Goal: Information Seeking & Learning: Learn about a topic

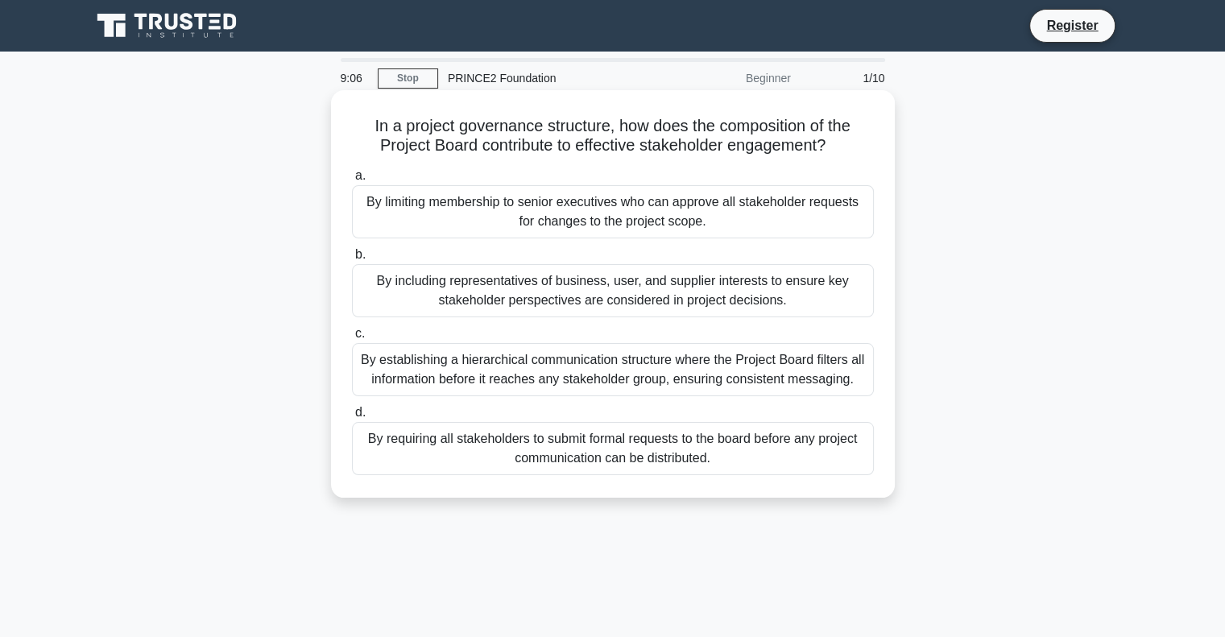
click at [473, 292] on div "By including representatives of business, user, and supplier interests to ensur…" at bounding box center [613, 290] width 522 height 53
click at [352, 260] on input "b. By including representatives of business, user, and supplier interests to en…" at bounding box center [352, 255] width 0 height 10
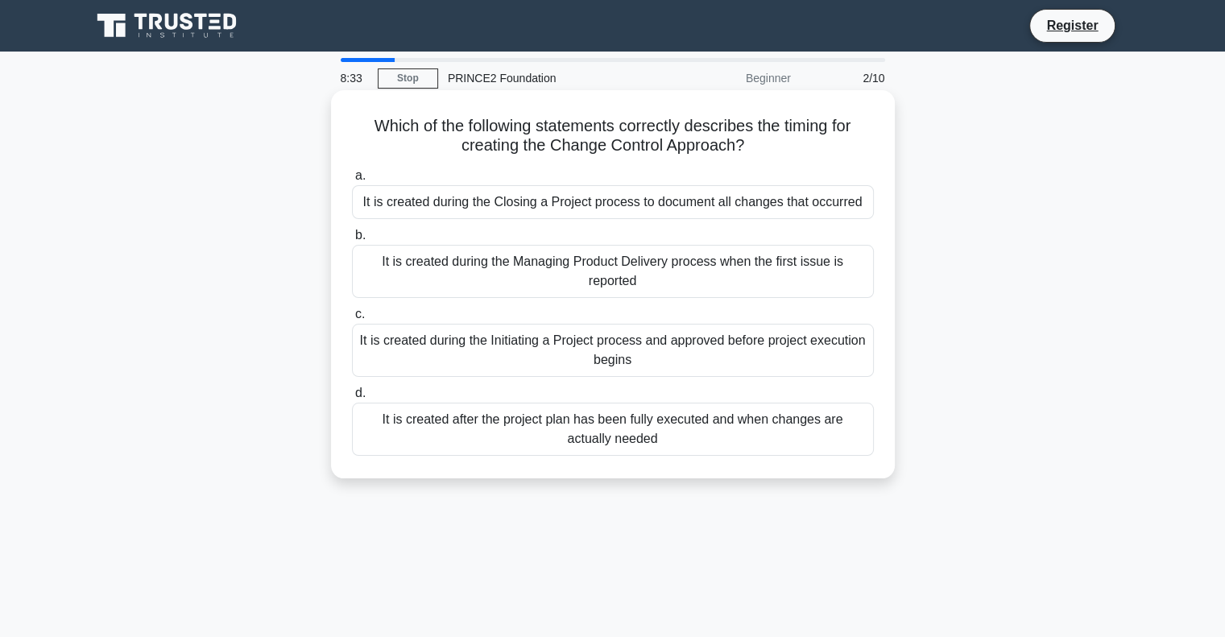
click at [470, 278] on div "It is created during the Managing Product Delivery process when the first issue…" at bounding box center [613, 271] width 522 height 53
click at [352, 241] on input "b. It is created during the Managing Product Delivery process when the first is…" at bounding box center [352, 235] width 0 height 10
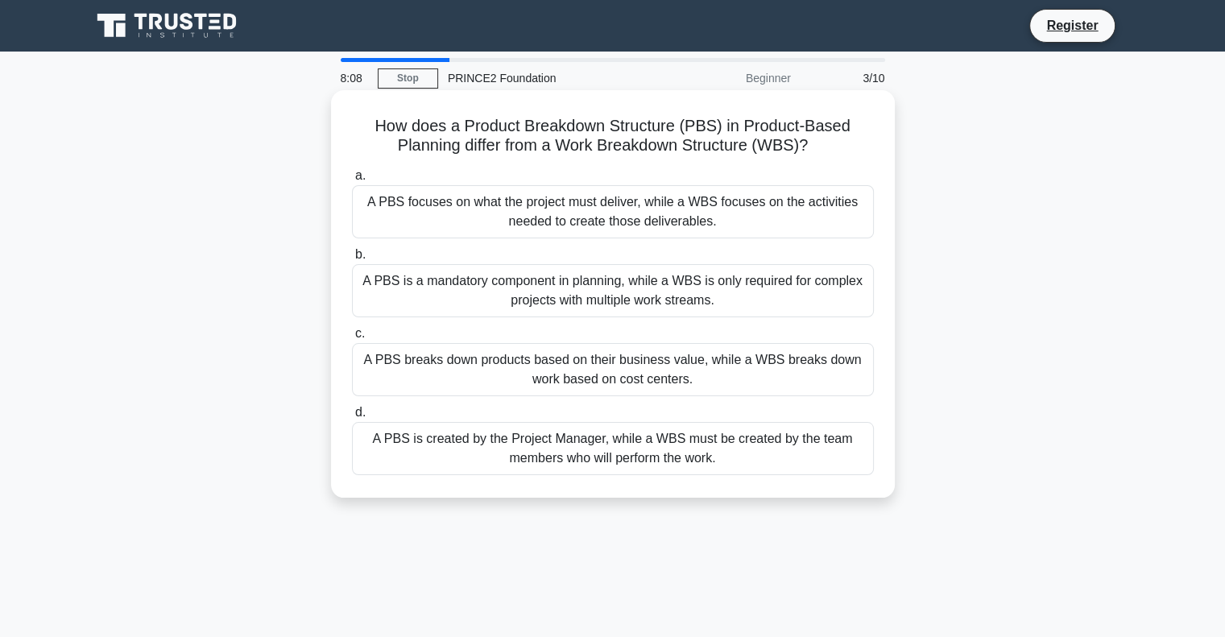
click at [493, 217] on div "A PBS focuses on what the project must deliver, while a WBS focuses on the acti…" at bounding box center [613, 211] width 522 height 53
click at [352, 181] on input "a. A PBS focuses on what the project must deliver, while a WBS focuses on the a…" at bounding box center [352, 176] width 0 height 10
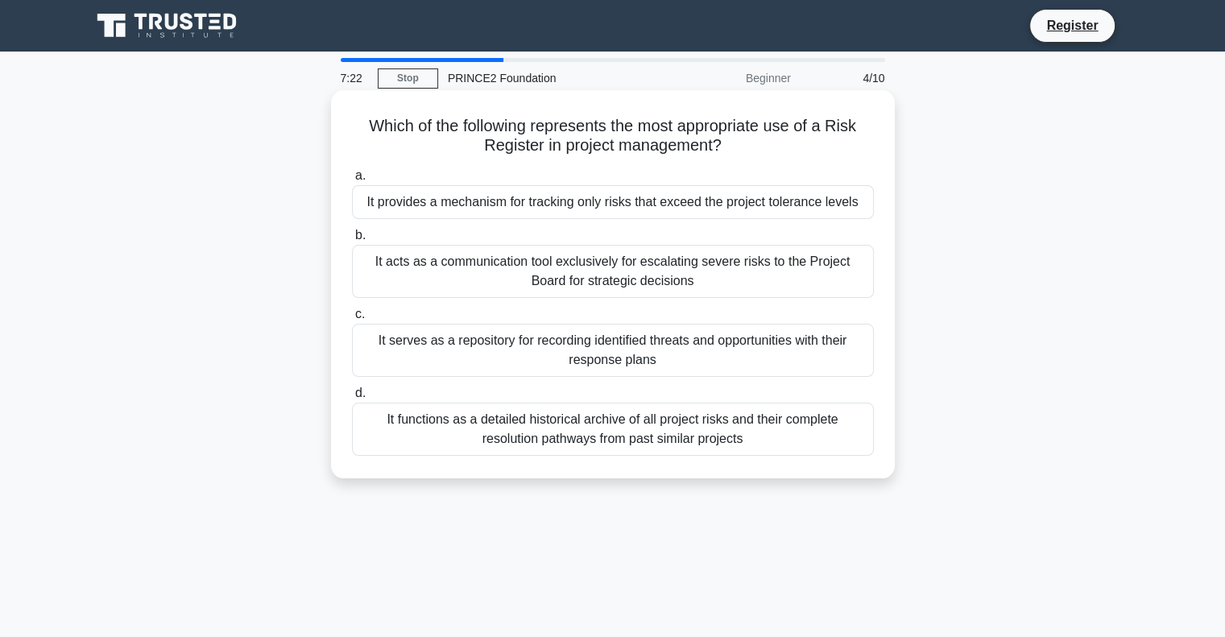
click at [529, 276] on div "It acts as a communication tool exclusively for escalating severe risks to the …" at bounding box center [613, 271] width 522 height 53
click at [352, 241] on input "b. It acts as a communication tool exclusively for escalating severe risks to t…" at bounding box center [352, 235] width 0 height 10
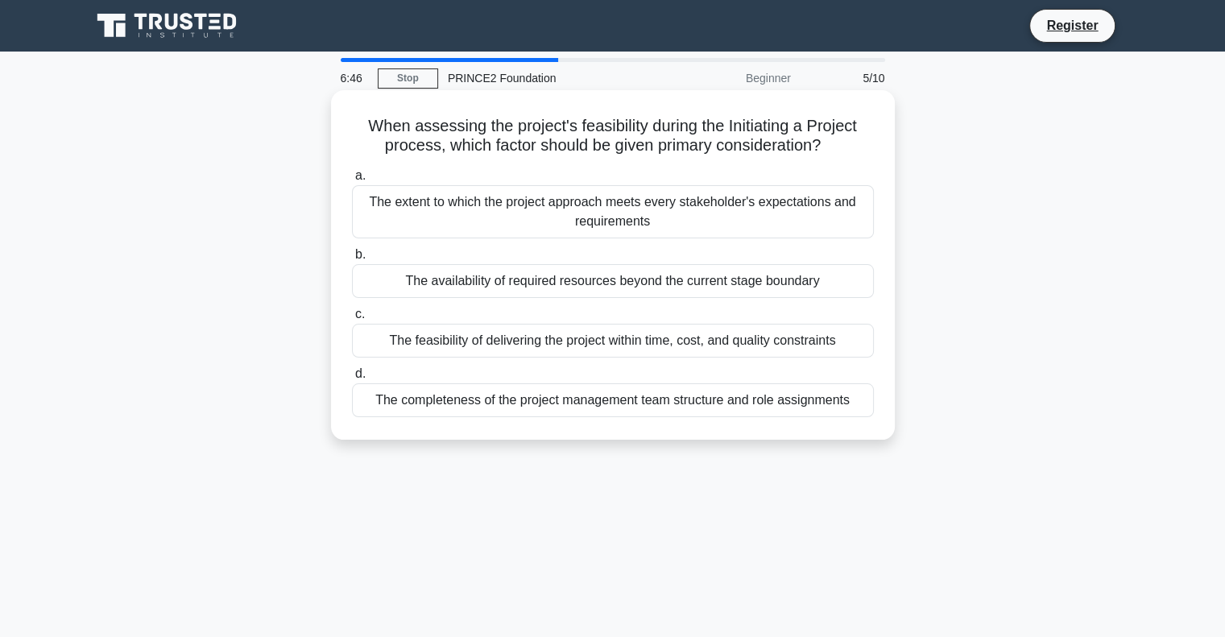
click at [625, 345] on div "The feasibility of delivering the project within time, cost, and quality constr…" at bounding box center [613, 341] width 522 height 34
click at [352, 320] on input "c. The feasibility of delivering the project within time, cost, and quality con…" at bounding box center [352, 314] width 0 height 10
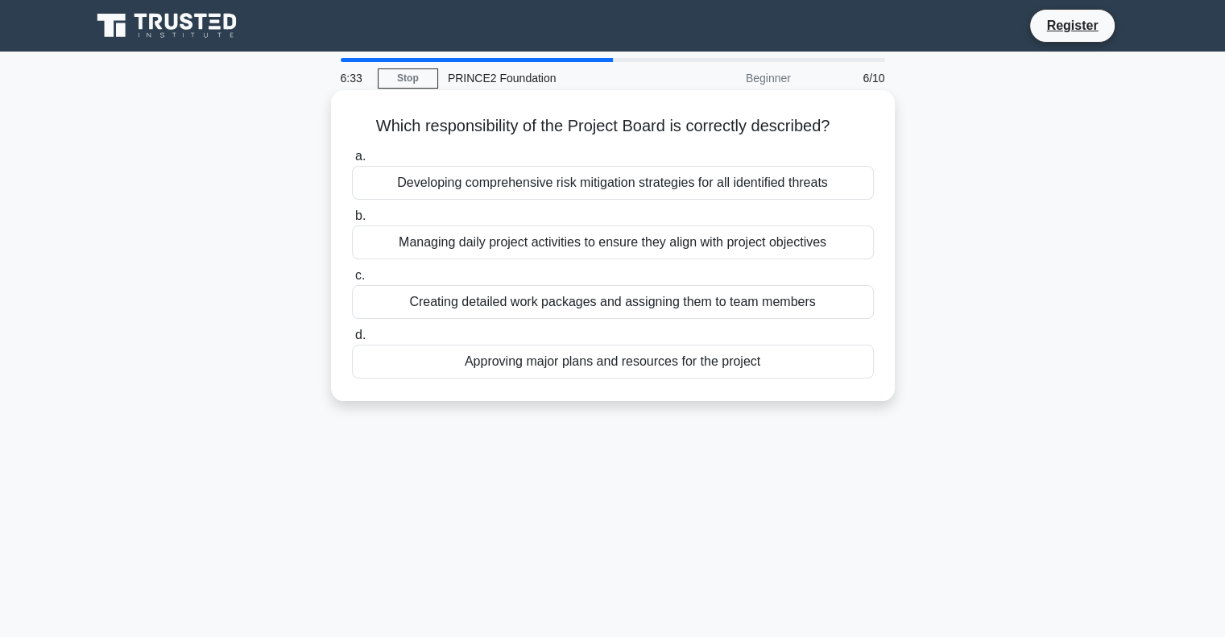
click at [561, 362] on div "Approving major plans and resources for the project" at bounding box center [613, 362] width 522 height 34
click at [352, 341] on input "d. Approving major plans and resources for the project" at bounding box center [352, 335] width 0 height 10
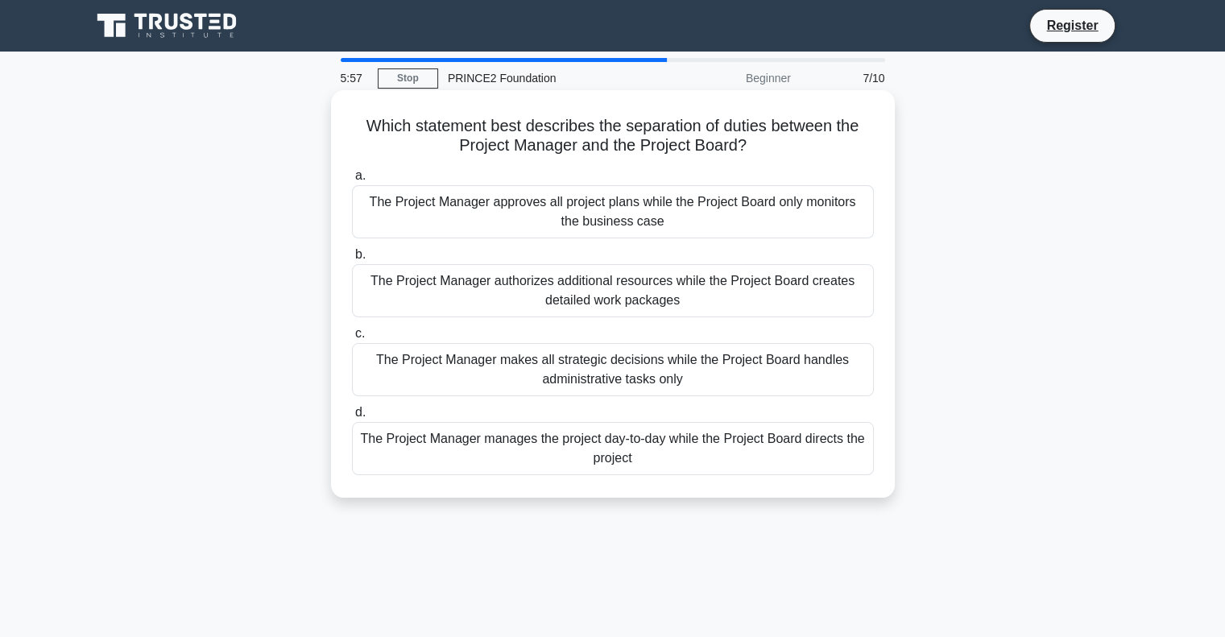
click at [562, 449] on div "The Project Manager manages the project day-to-day while the Project Board dire…" at bounding box center [613, 448] width 522 height 53
click at [352, 418] on input "d. The Project Manager manages the project day-to-day while the Project Board d…" at bounding box center [352, 412] width 0 height 10
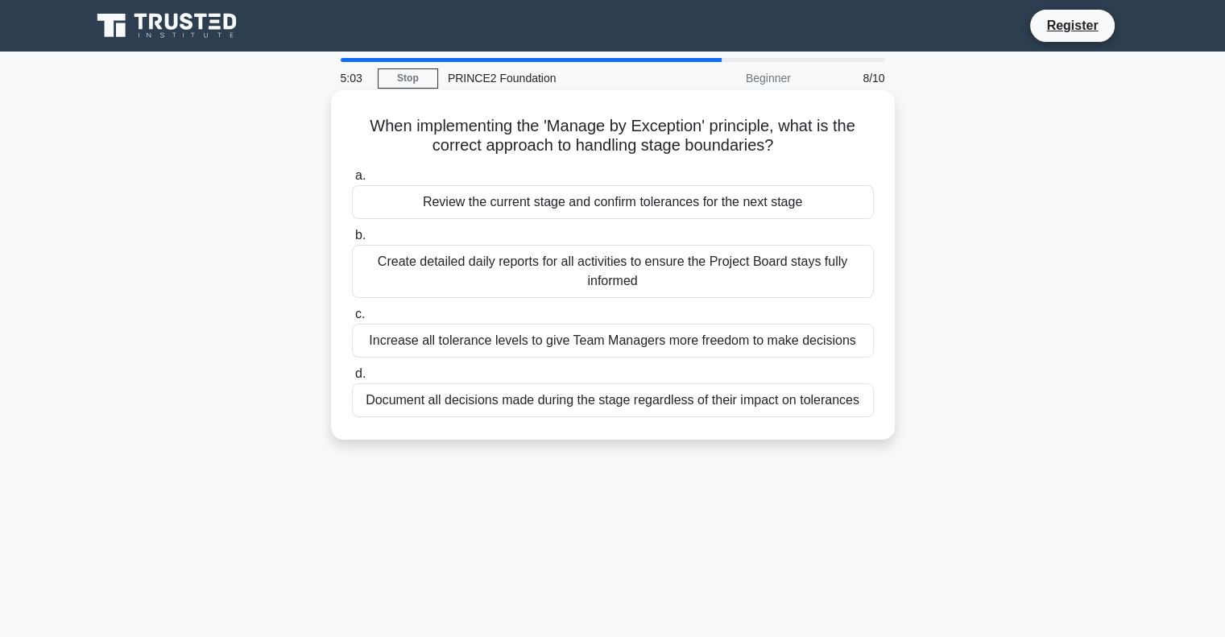
click at [539, 215] on div "Review the current stage and confirm tolerances for the next stage" at bounding box center [613, 202] width 522 height 34
click at [352, 181] on input "a. Review the current stage and confirm tolerances for the next stage" at bounding box center [352, 176] width 0 height 10
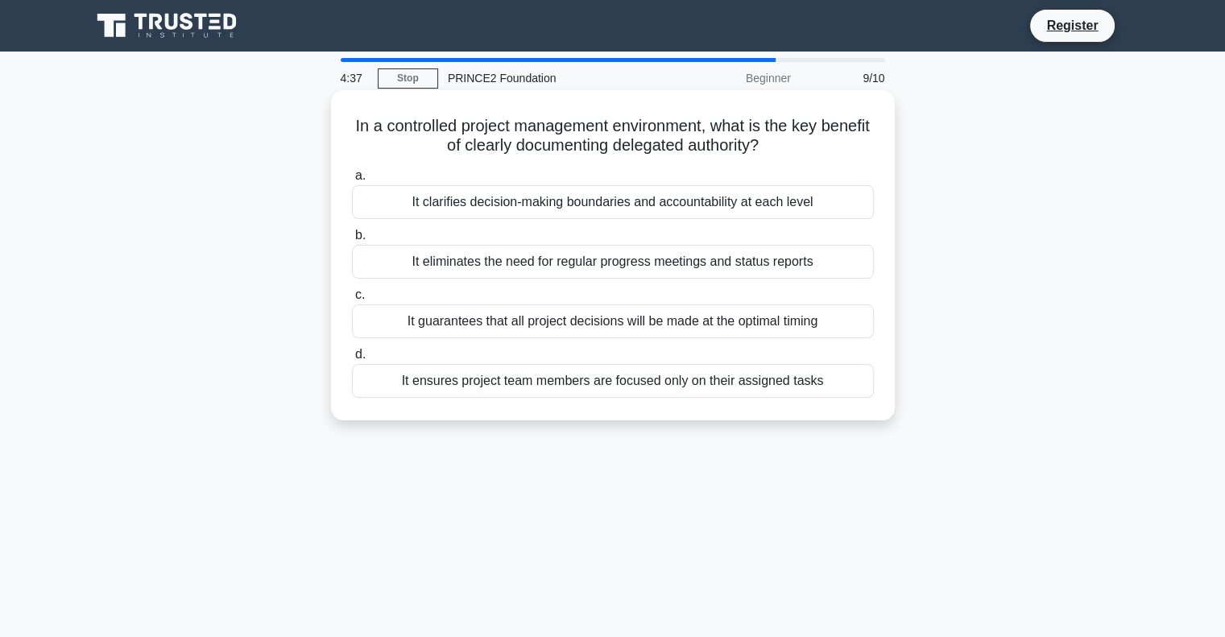
click at [643, 383] on div "It ensures project team members are focused only on their assigned tasks" at bounding box center [613, 381] width 522 height 34
click at [352, 360] on input "d. It ensures project team members are focused only on their assigned tasks" at bounding box center [352, 354] width 0 height 10
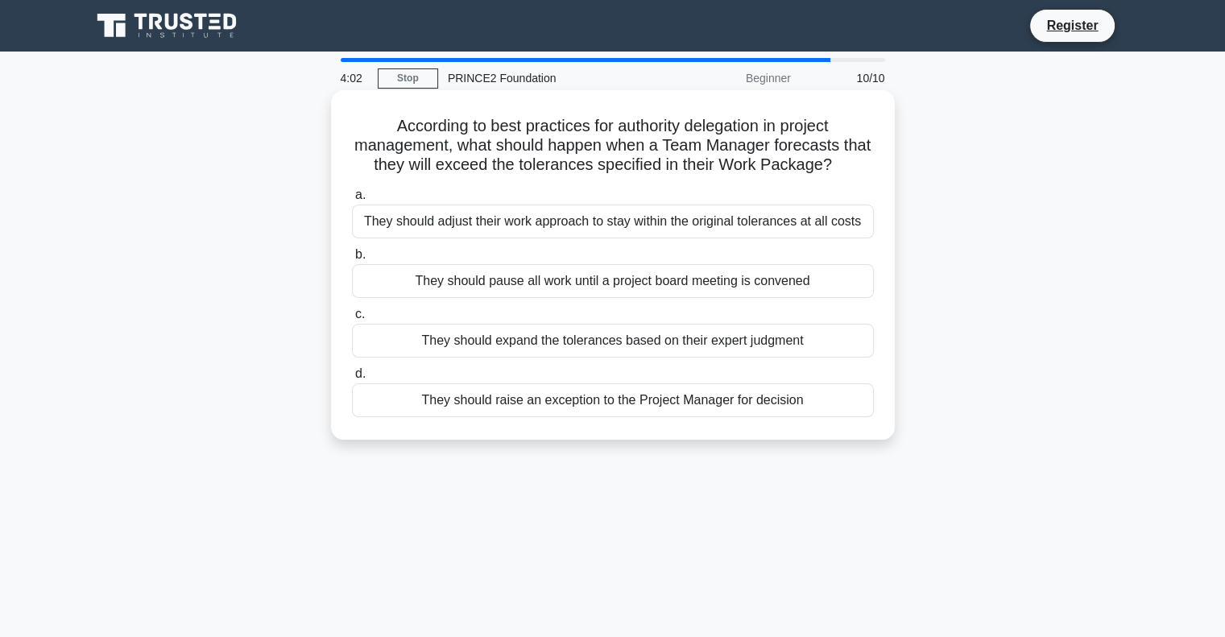
click at [640, 407] on div "They should raise an exception to the Project Manager for decision" at bounding box center [613, 400] width 522 height 34
click at [352, 379] on input "d. They should raise an exception to the Project Manager for decision" at bounding box center [352, 374] width 0 height 10
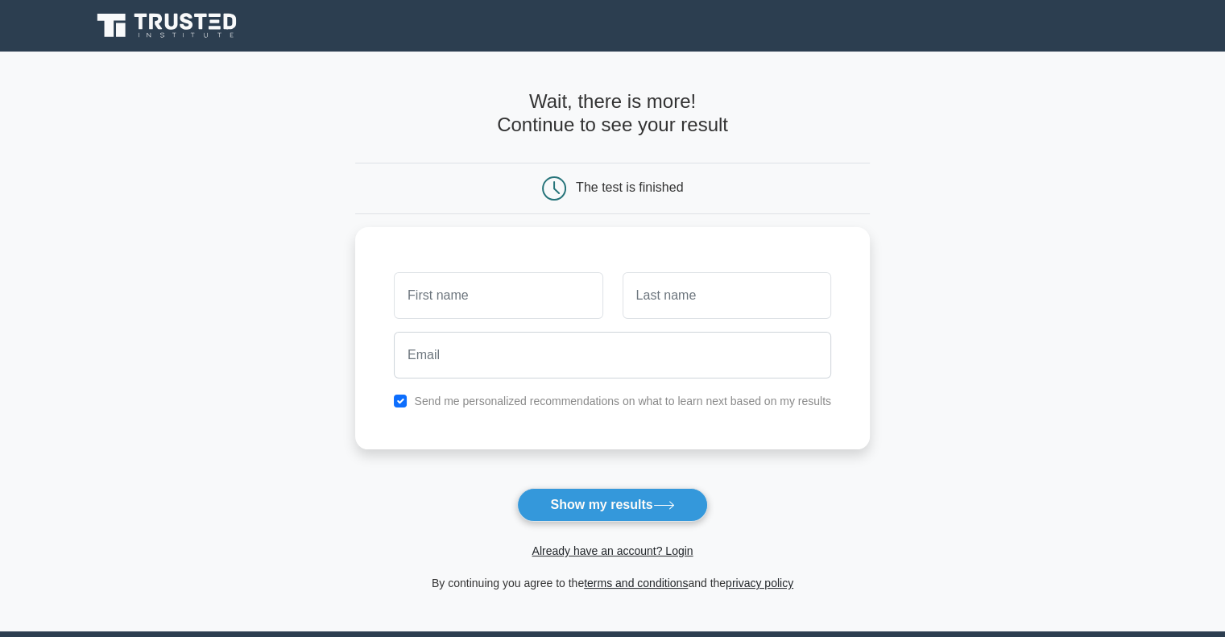
click at [604, 524] on div "Already have an account? Login" at bounding box center [612, 541] width 514 height 39
click at [608, 498] on button "Show my results" at bounding box center [612, 505] width 190 height 34
click at [473, 286] on input "text" at bounding box center [498, 291] width 209 height 47
type input "t"
type input "Loic"
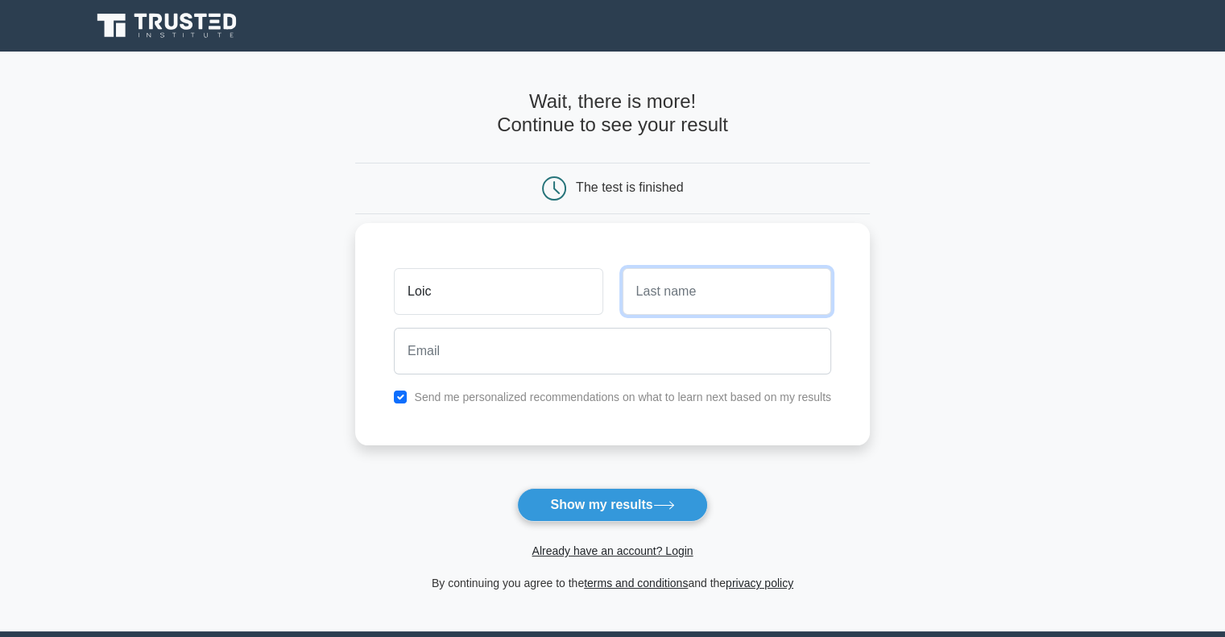
click at [639, 308] on input "text" at bounding box center [726, 291] width 209 height 47
type input "[PERSON_NAME]"
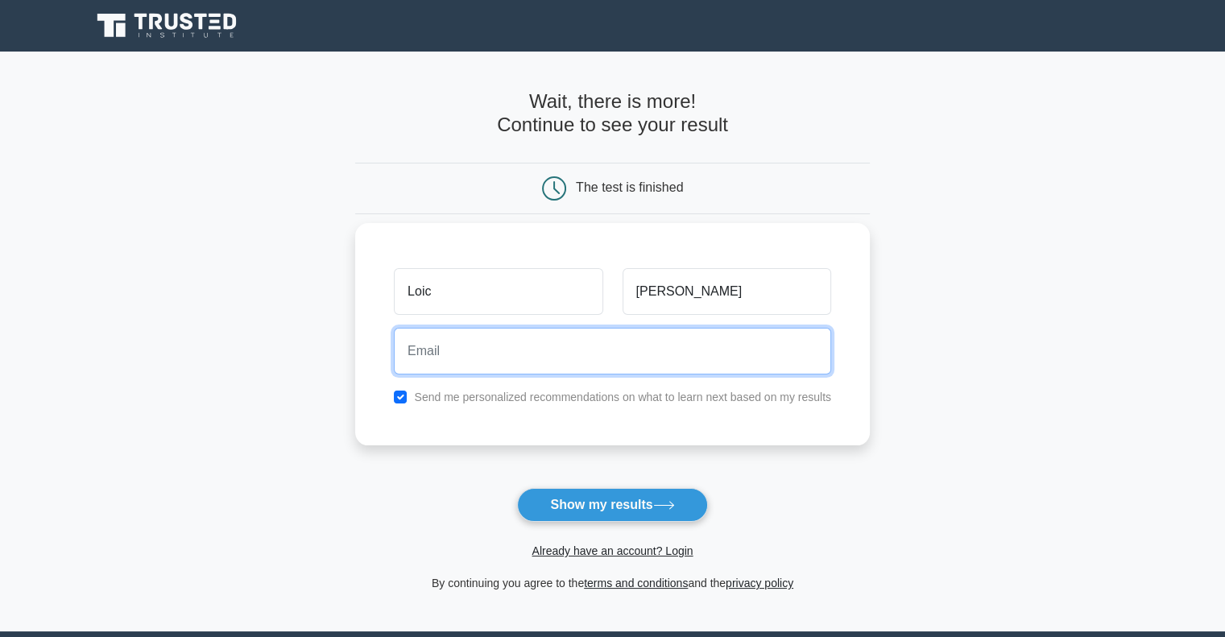
click at [548, 350] on input "email" at bounding box center [612, 351] width 437 height 47
paste input "[EMAIL_ADDRESS][DOMAIN_NAME]"
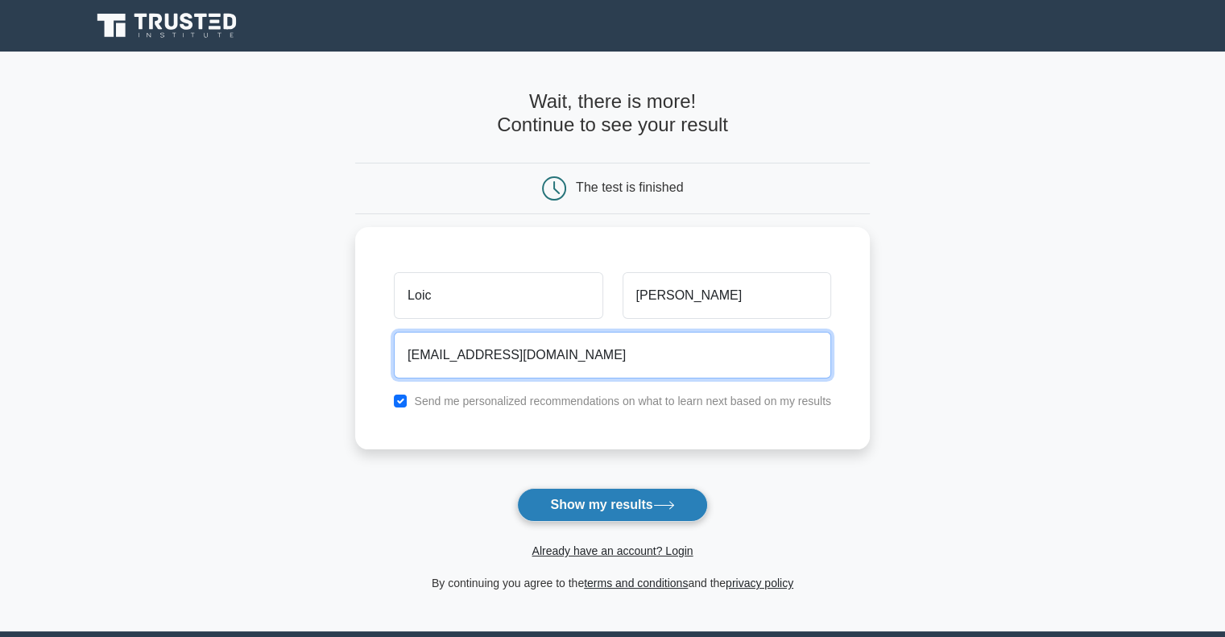
type input "[EMAIL_ADDRESS][DOMAIN_NAME]"
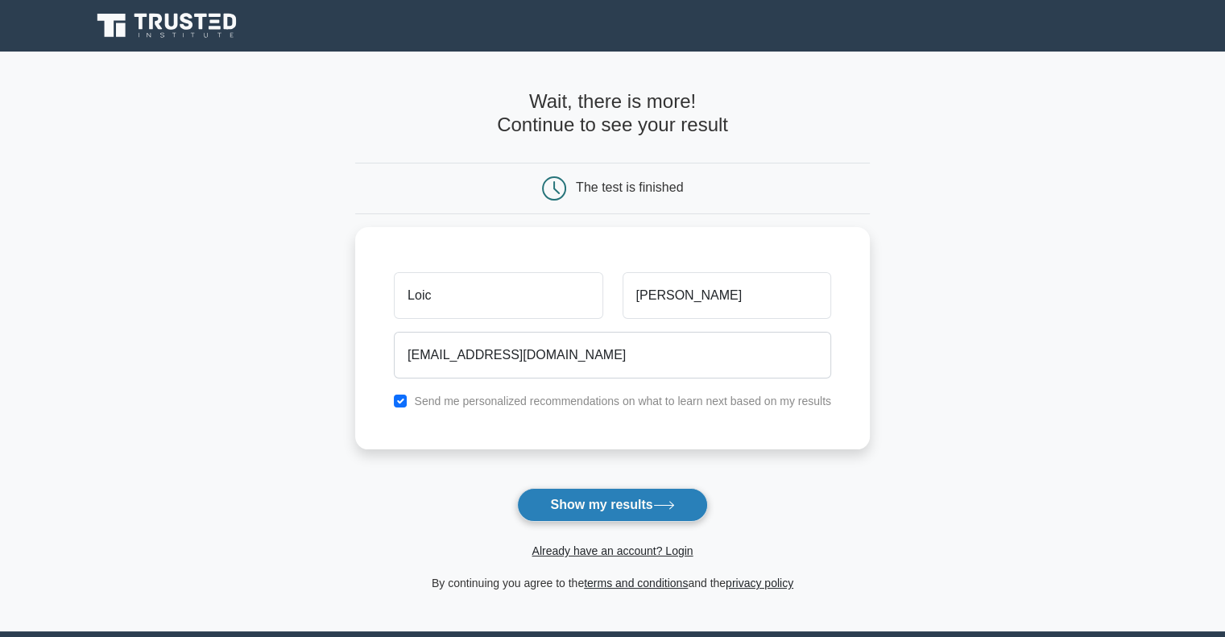
click at [632, 514] on button "Show my results" at bounding box center [612, 505] width 190 height 34
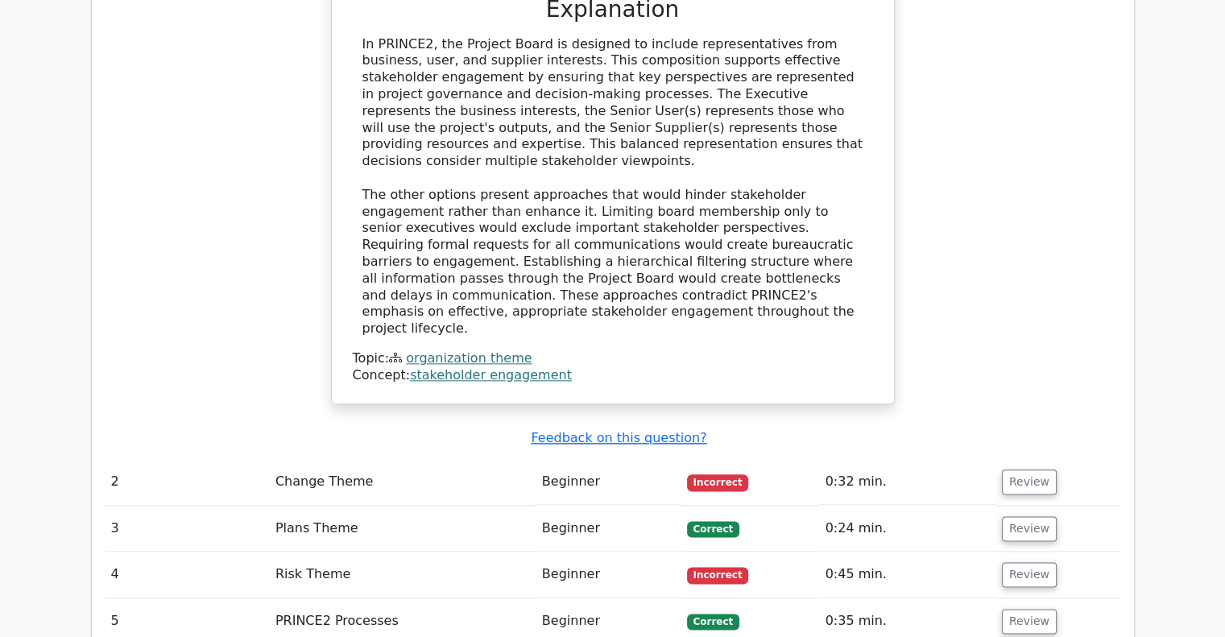
scroll to position [1810, 0]
click at [1022, 469] on button "Review" at bounding box center [1029, 481] width 55 height 25
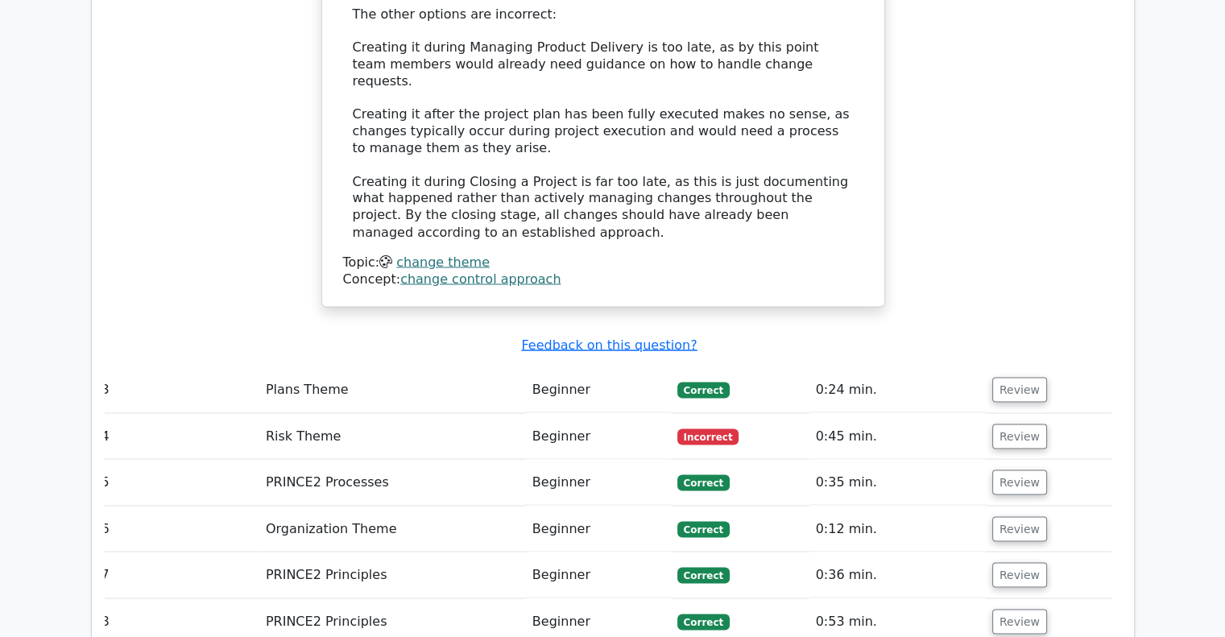
scroll to position [2837, 0]
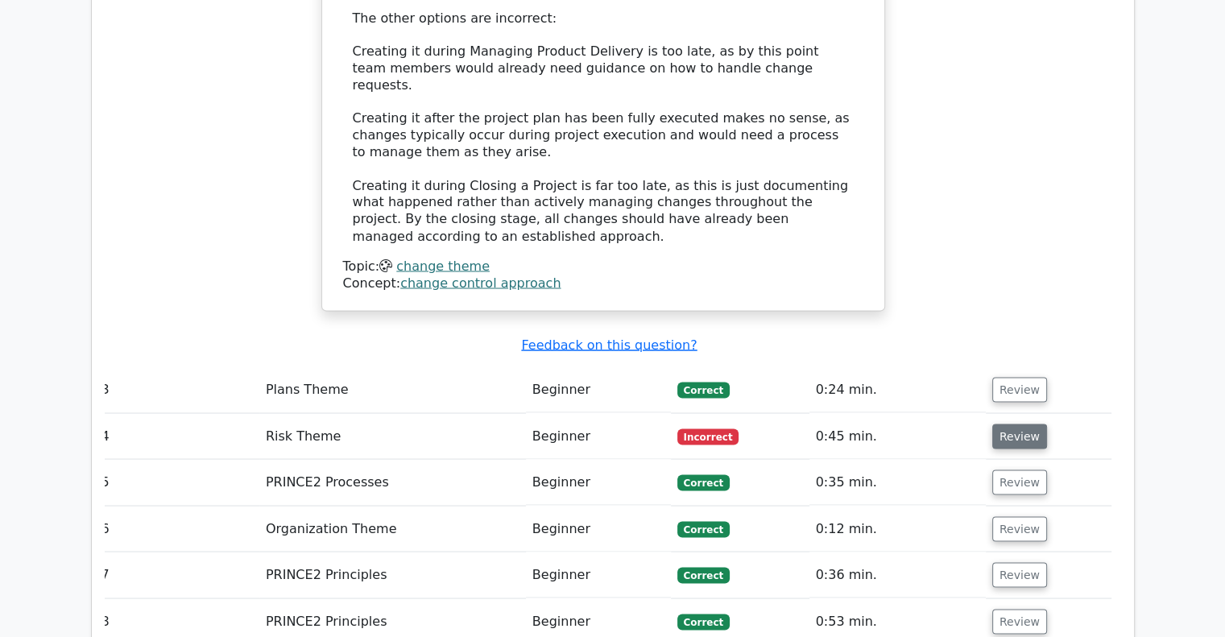
click at [1007, 424] on button "Review" at bounding box center [1019, 436] width 55 height 25
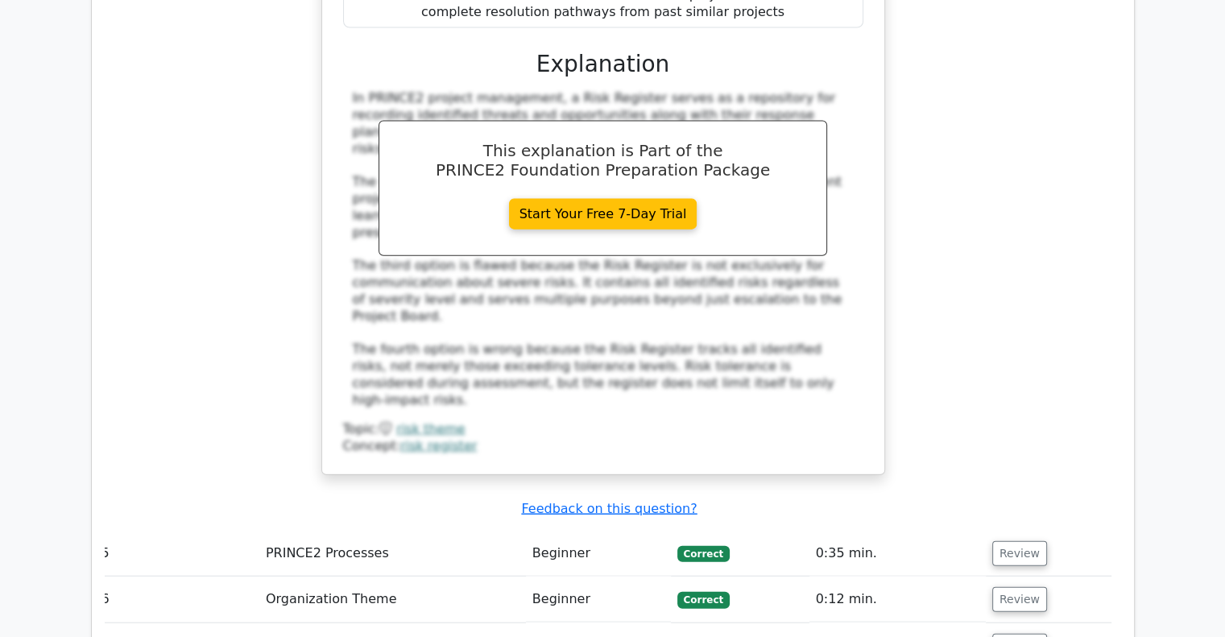
scroll to position [3620, 0]
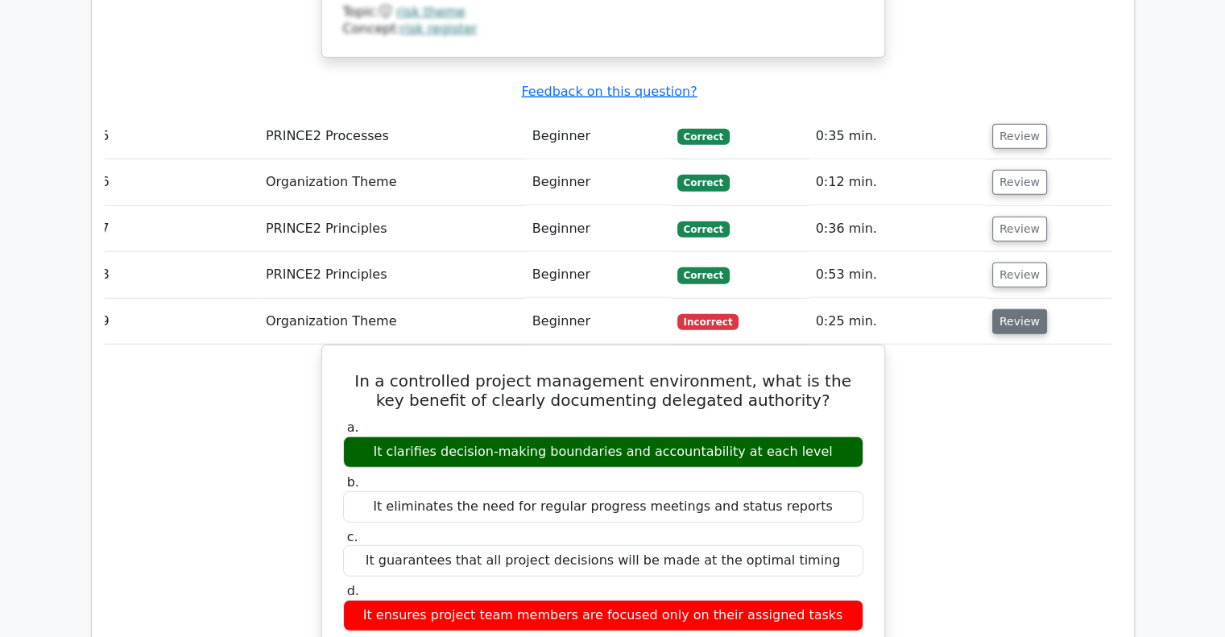
scroll to position [4038, 0]
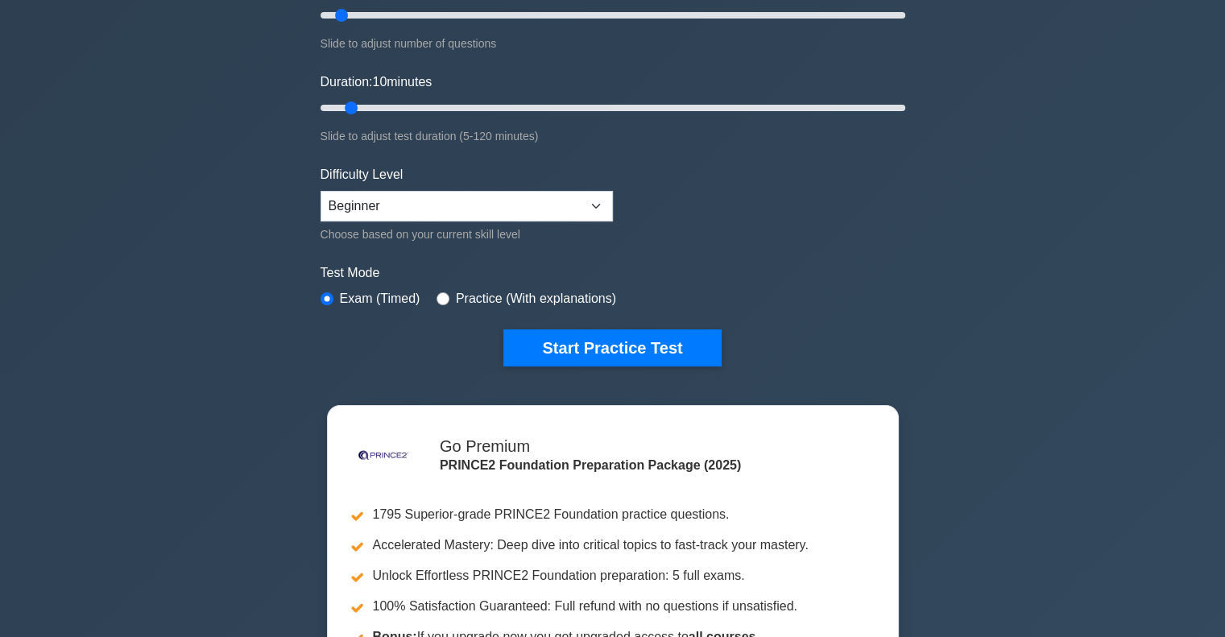
scroll to position [240, 0]
